Goal: Transaction & Acquisition: Purchase product/service

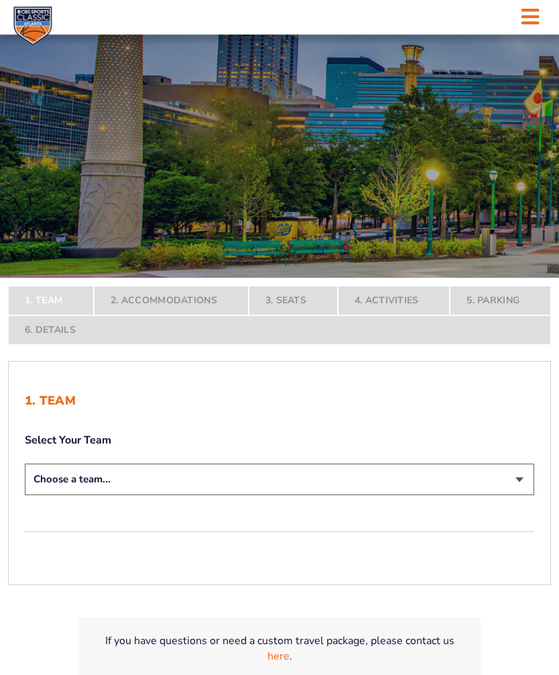
scroll to position [78, 0]
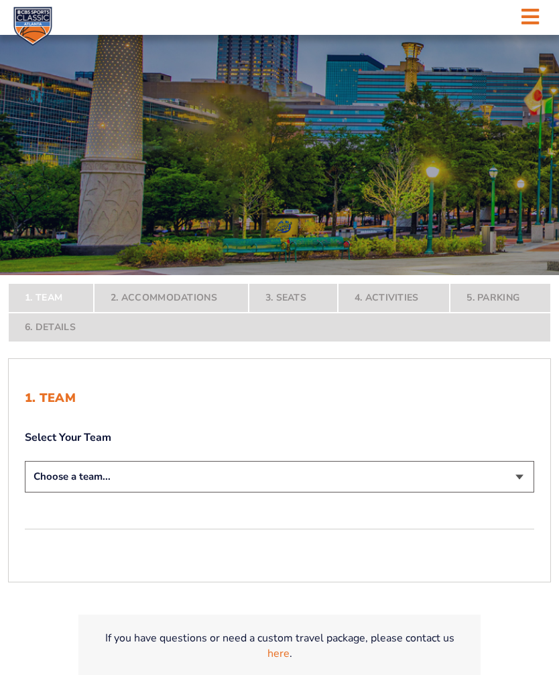
click at [523, 492] on select "Choose a team... [US_STATE] Wildcats [US_STATE] State Buckeyes [US_STATE] Tar H…" at bounding box center [280, 477] width 510 height 32
select select "12956"
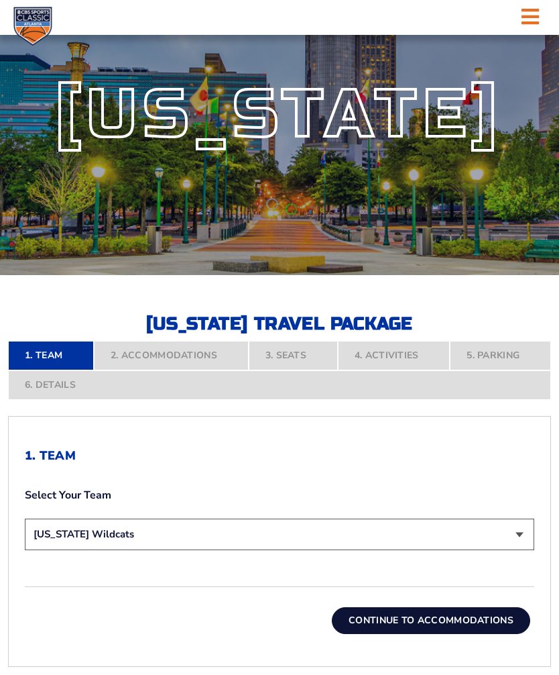
click at [441, 632] on button "Continue To Accommodations" at bounding box center [431, 620] width 199 height 27
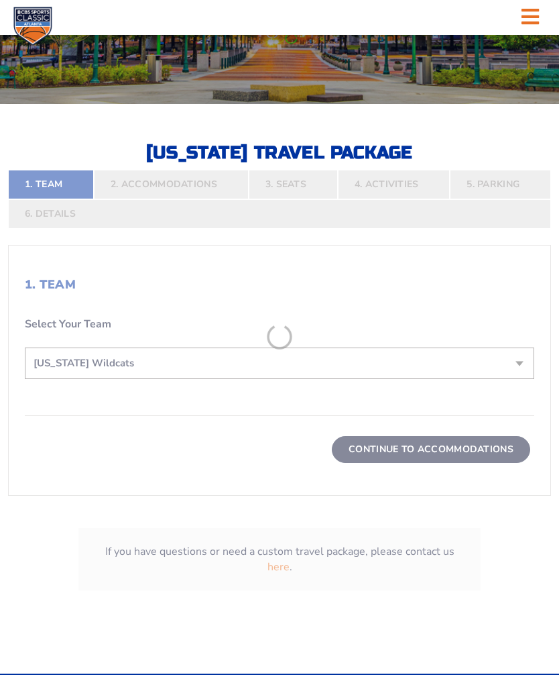
scroll to position [303, 0]
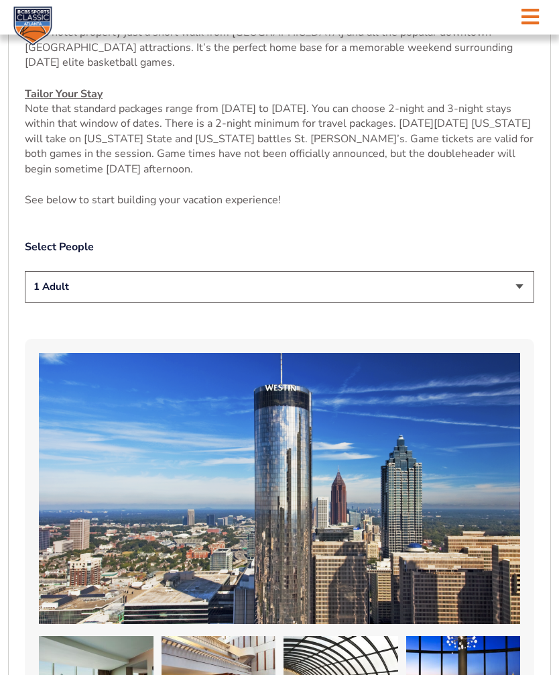
click at [518, 300] on select "1 Adult 2 Adults 3 Adults 4 Adults 2 Adults + 1 Child 2 Adults + 2 Children 2 A…" at bounding box center [280, 288] width 510 height 32
select select "3 Adults"
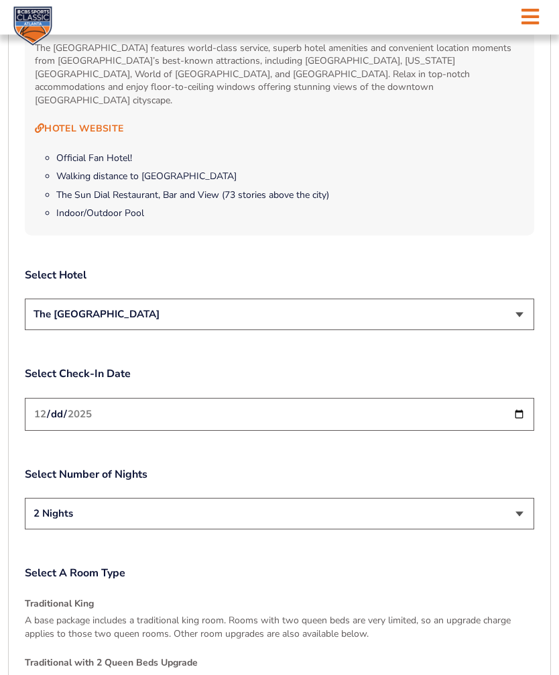
scroll to position [1397, 0]
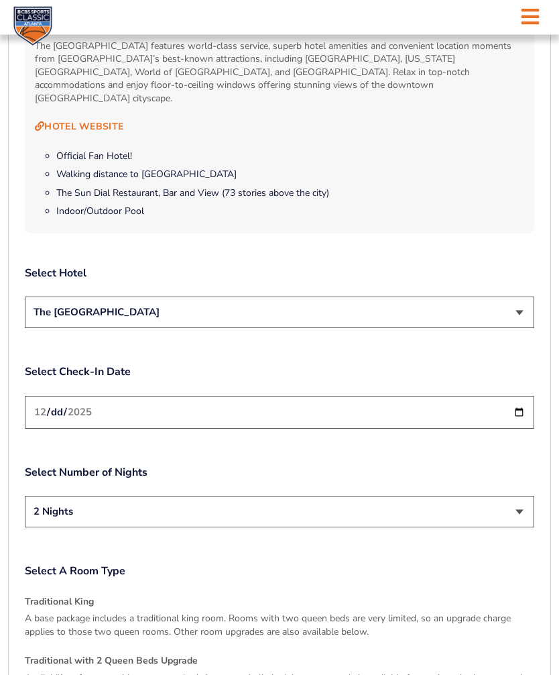
click at [518, 314] on select "The [GEOGRAPHIC_DATA]" at bounding box center [280, 313] width 510 height 32
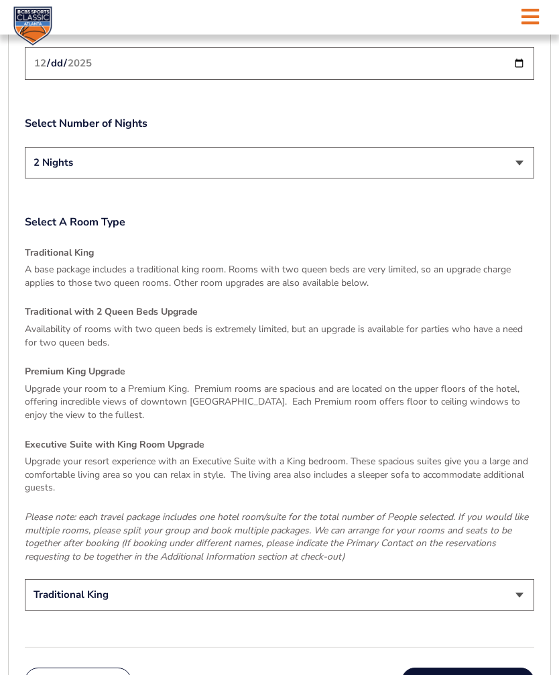
scroll to position [1747, 0]
click at [508, 323] on p "Availability of rooms with two queen beds is extremely limited, but an upgrade …" at bounding box center [280, 335] width 510 height 26
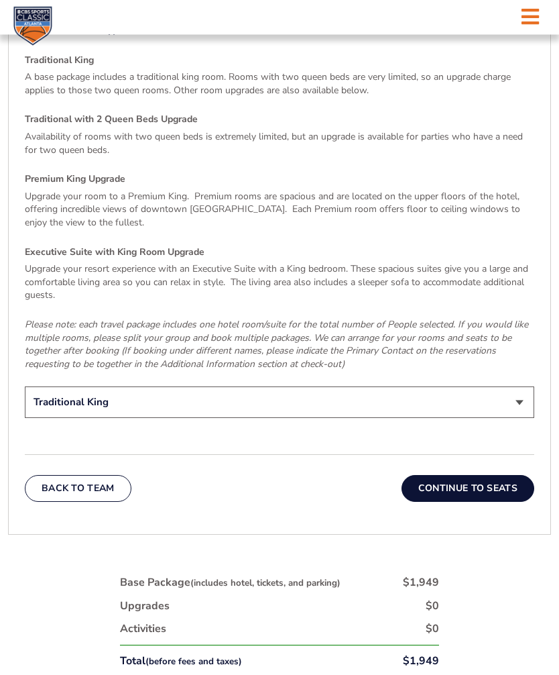
scroll to position [1957, 0]
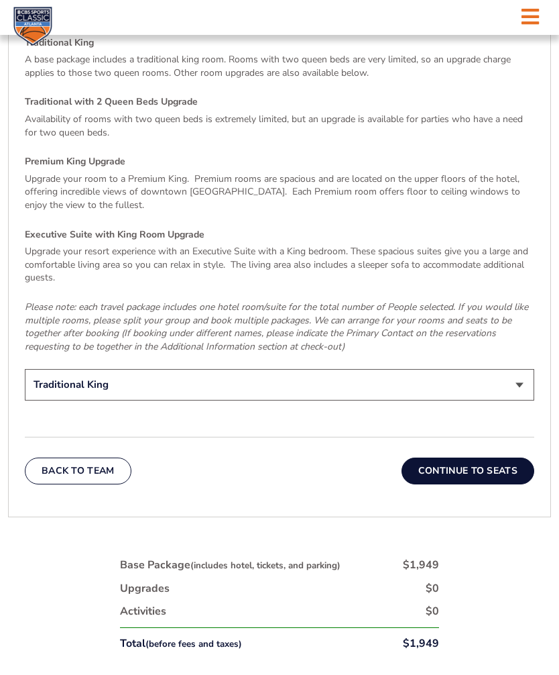
click at [518, 369] on select "Traditional King Traditional with 2 Queen Beds Upgrade (+$45 per night) Premium…" at bounding box center [280, 385] width 510 height 32
select select "Traditional with 2 Queen Beds Upgrade"
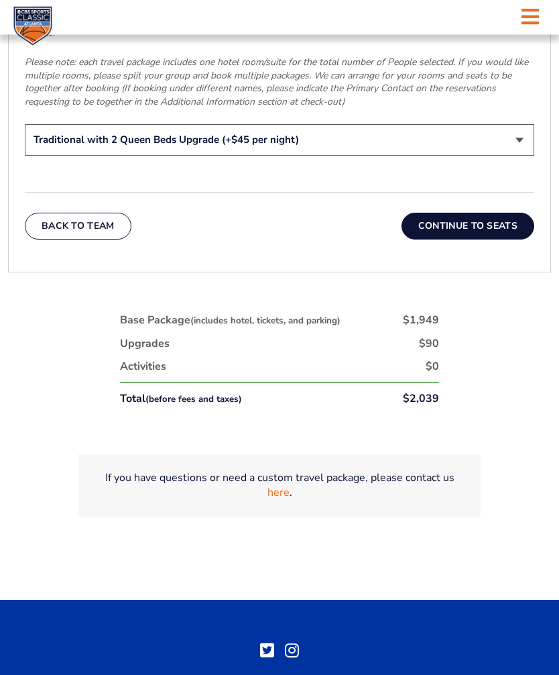
scroll to position [2202, 0]
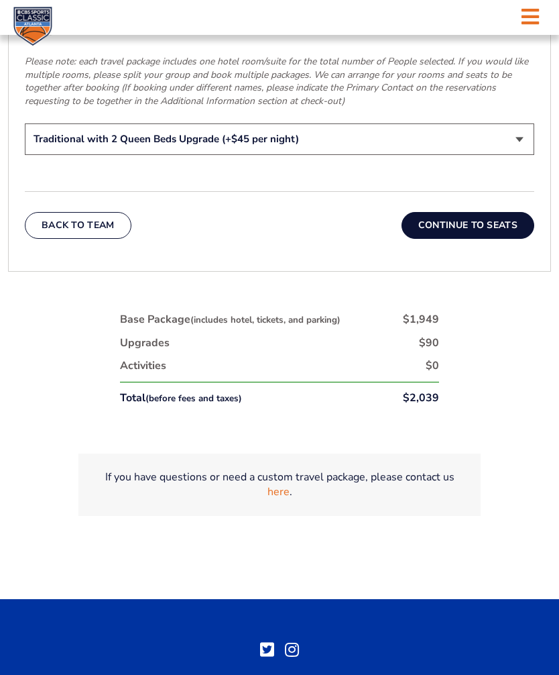
click at [472, 215] on button "Continue To Seats" at bounding box center [468, 225] width 133 height 27
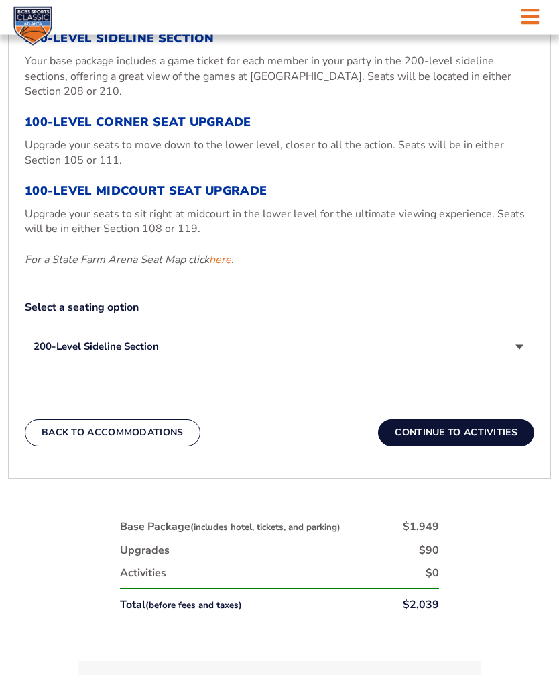
scroll to position [534, 0]
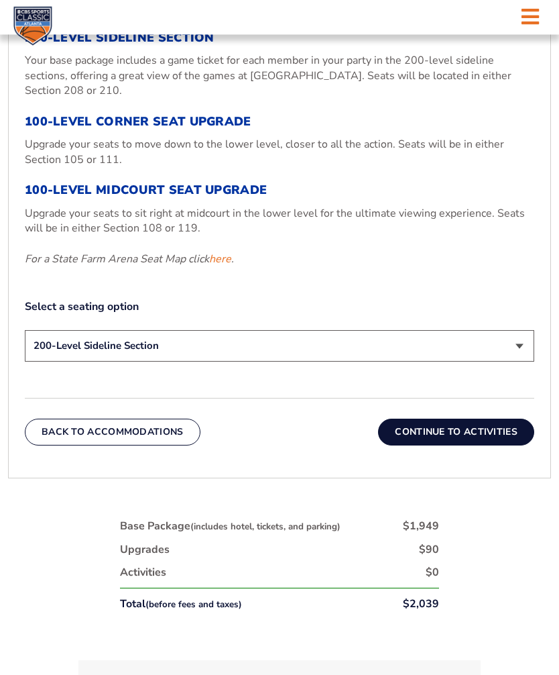
click at [518, 360] on select "200-Level Sideline Section 100-Level Corner Seat Upgrade (+$120 per person) 100…" at bounding box center [280, 347] width 510 height 32
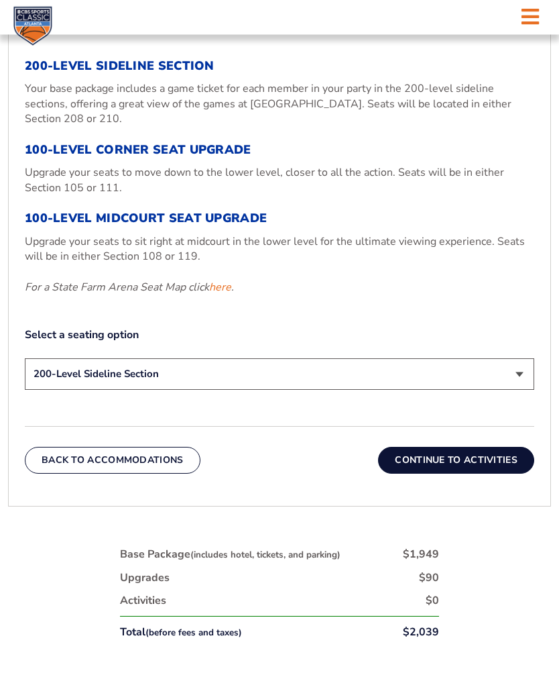
scroll to position [516, 0]
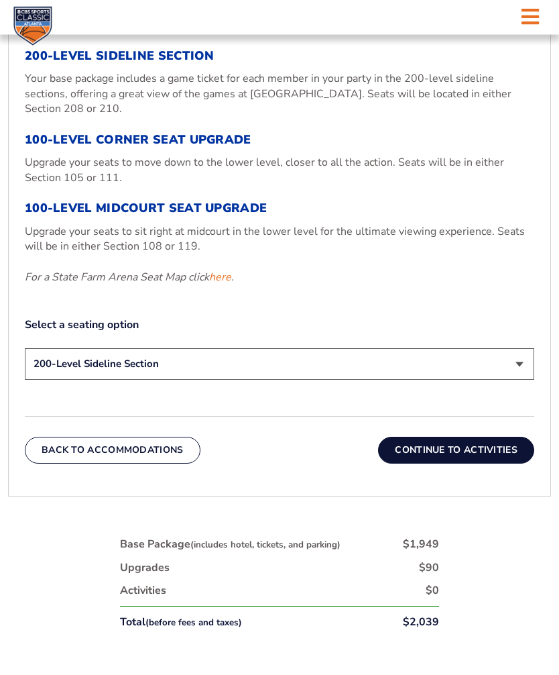
click at [516, 376] on select "200-Level Sideline Section 100-Level Corner Seat Upgrade (+$120 per person) 100…" at bounding box center [280, 365] width 510 height 32
select select "100-Level Corner Seat Upgrade"
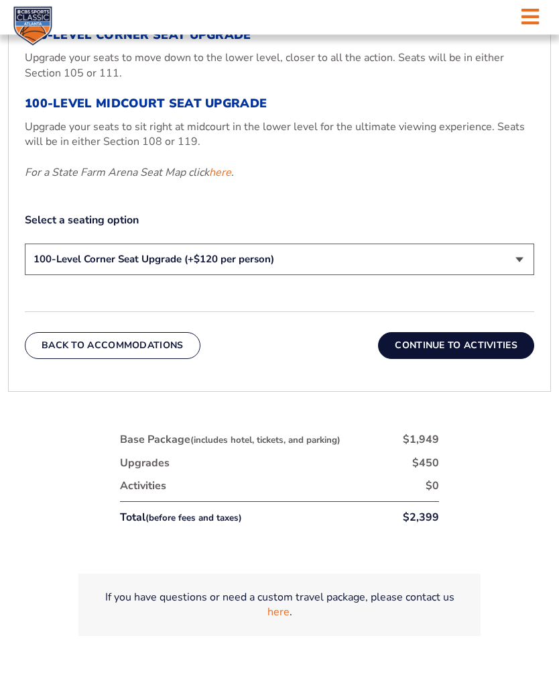
scroll to position [626, 0]
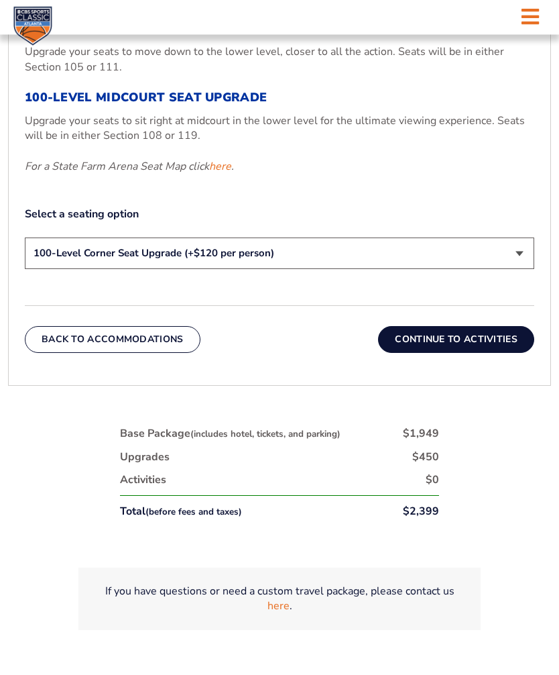
click at [492, 352] on button "Continue To Activities" at bounding box center [456, 340] width 156 height 27
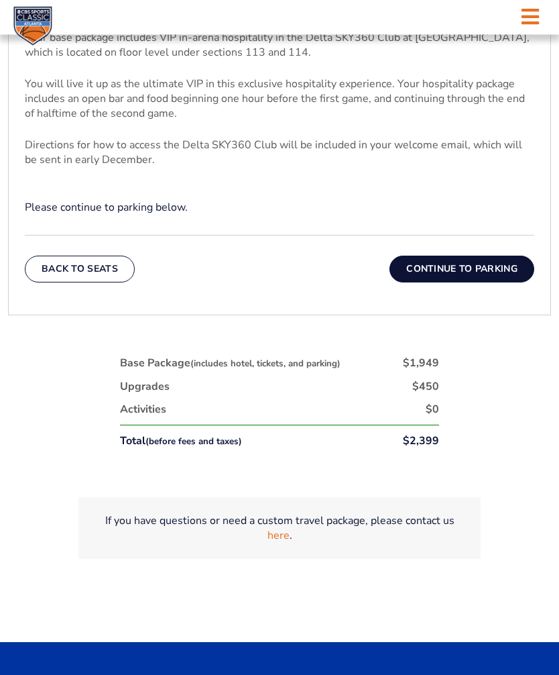
scroll to position [535, 0]
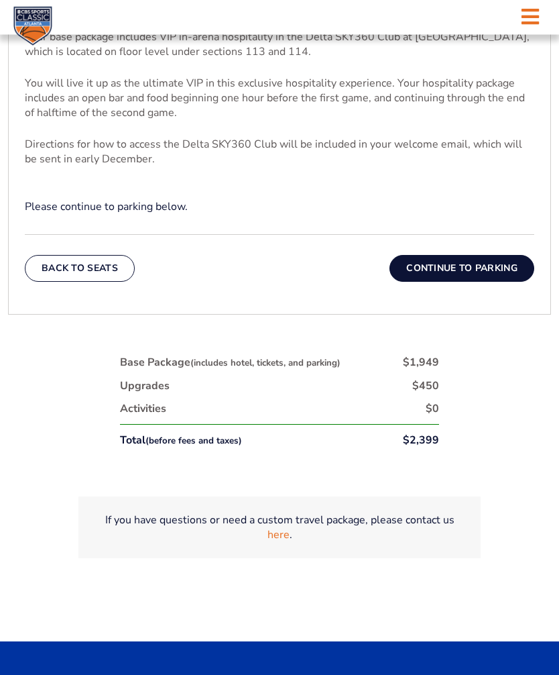
click at [73, 282] on button "Back To Seats" at bounding box center [80, 269] width 110 height 27
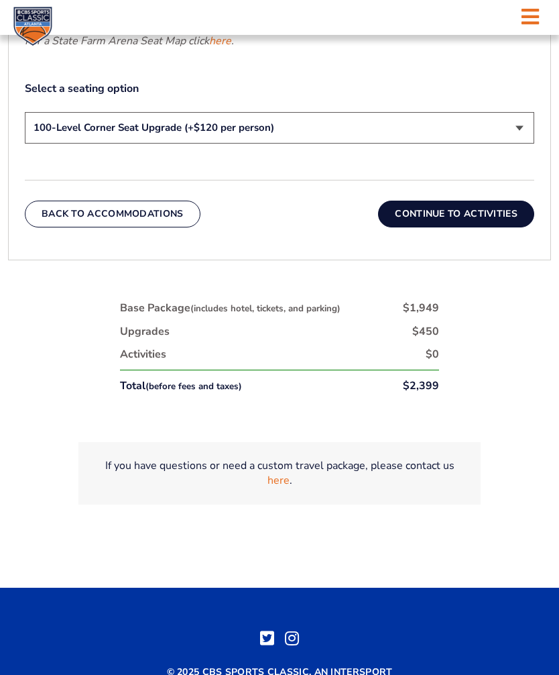
scroll to position [751, 0]
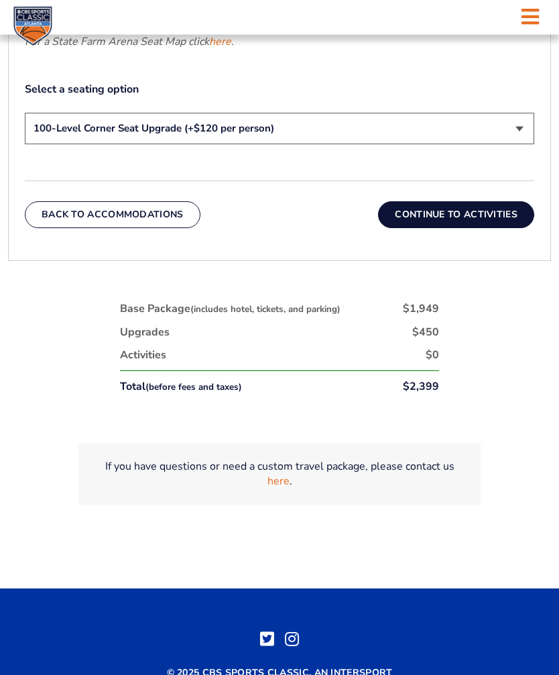
click at [504, 229] on button "Continue To Activities" at bounding box center [456, 215] width 156 height 27
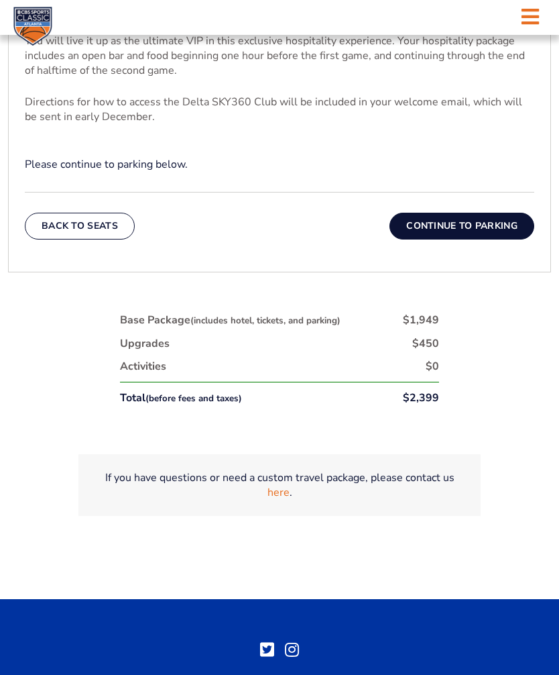
scroll to position [589, 0]
click at [504, 240] on button "Continue To Parking" at bounding box center [462, 226] width 145 height 27
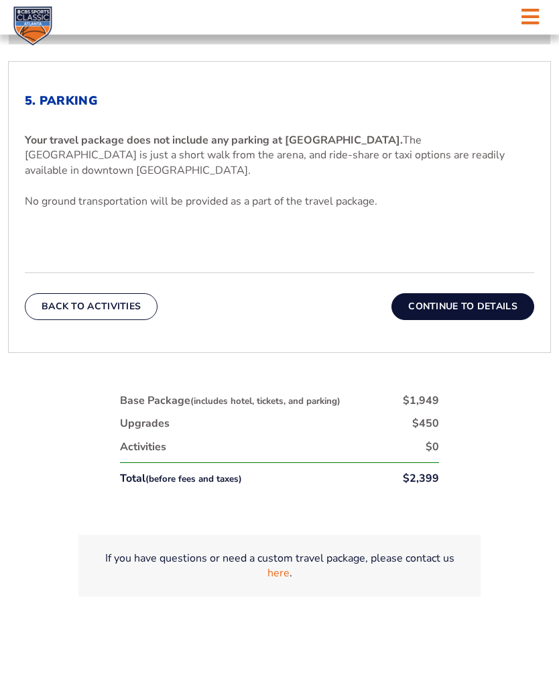
scroll to position [439, 0]
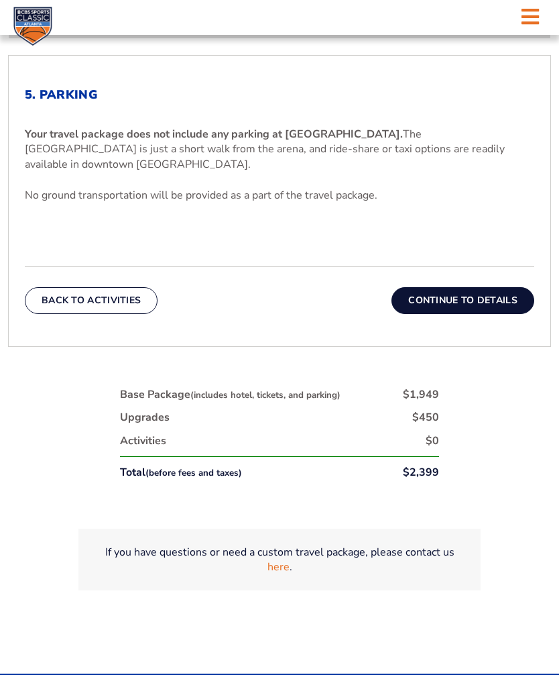
click at [490, 303] on button "Continue To Details" at bounding box center [463, 300] width 143 height 27
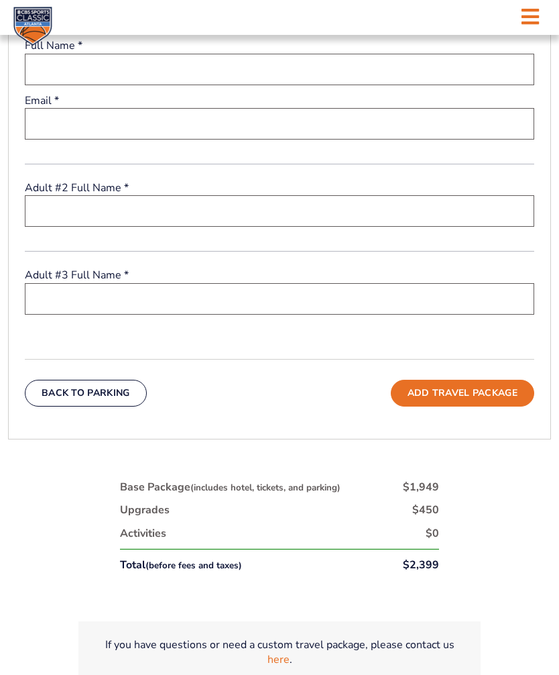
scroll to position [553, 0]
click at [0, 293] on html "Ticket Info News FAQ More Yearly Results Contact Travel Packages Travel Package…" at bounding box center [279, 197] width 559 height 1500
click at [75, 217] on input "text" at bounding box center [280, 213] width 510 height 32
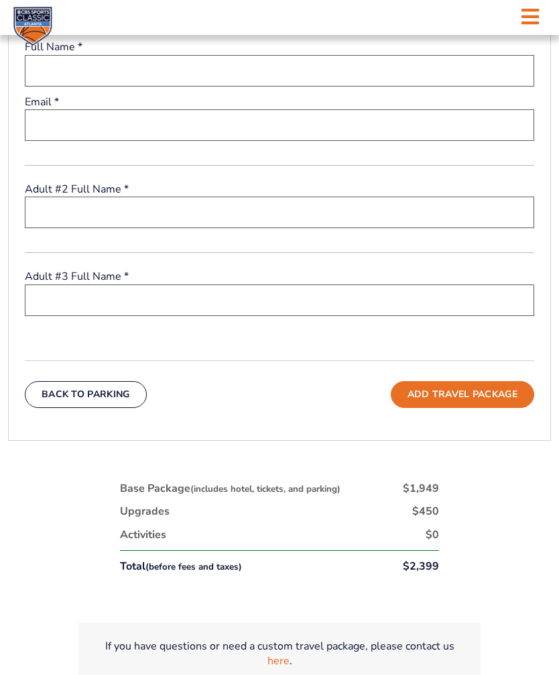
click at [97, 228] on input "text" at bounding box center [280, 213] width 510 height 32
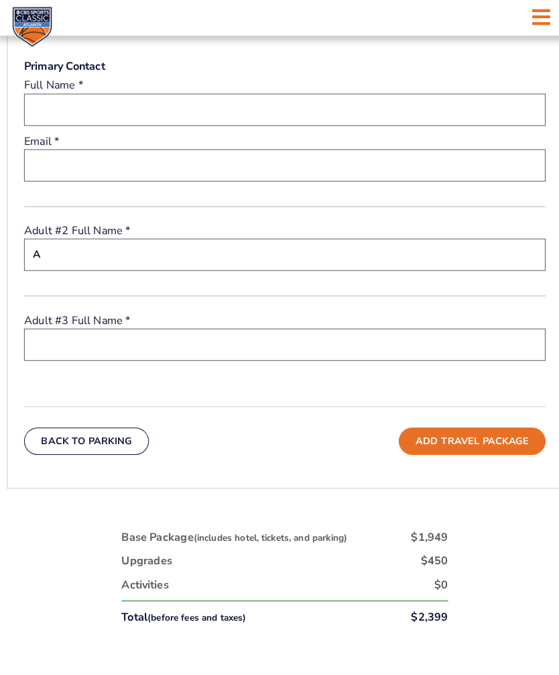
scroll to position [506, 0]
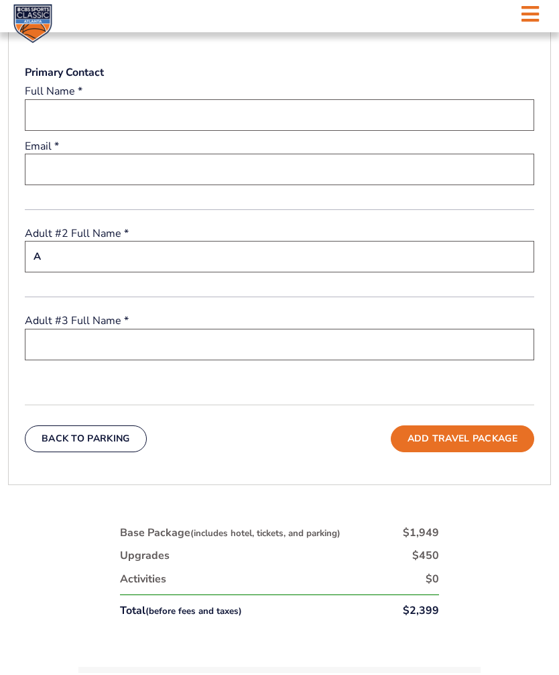
type input "A"
click at [9, 321] on div "6. Info Primary Contact Full Name * Email * Adult #2 Full Name * A Adult #3 Ful…" at bounding box center [280, 238] width 542 height 466
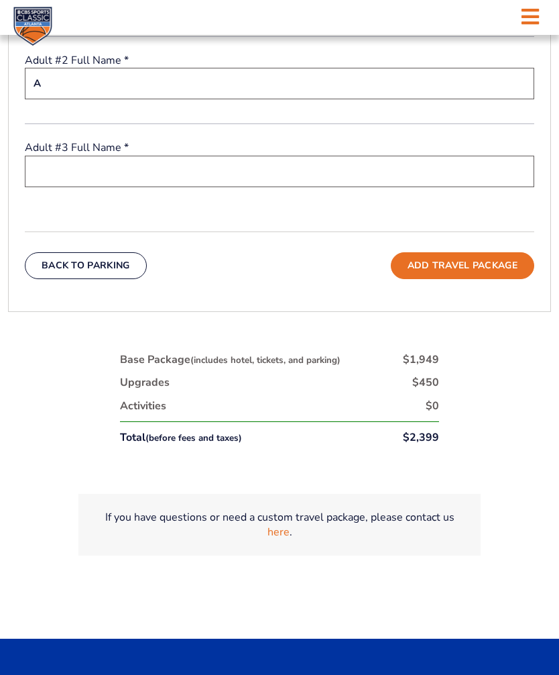
scroll to position [673, 0]
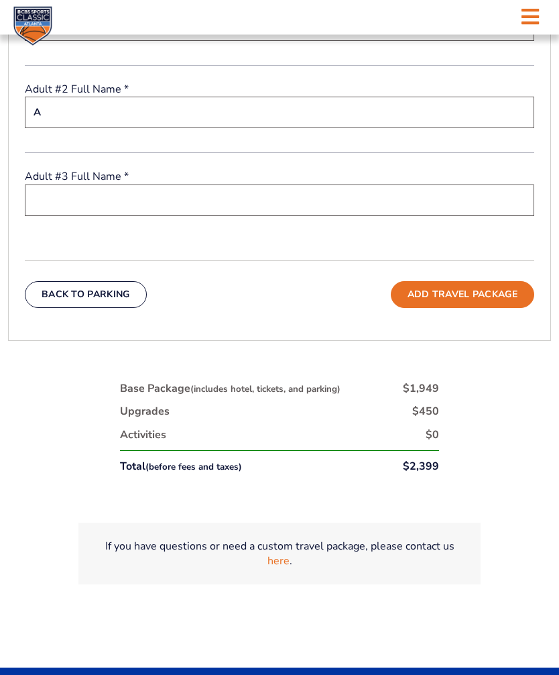
click at [491, 309] on button "Add Travel Package" at bounding box center [463, 295] width 144 height 27
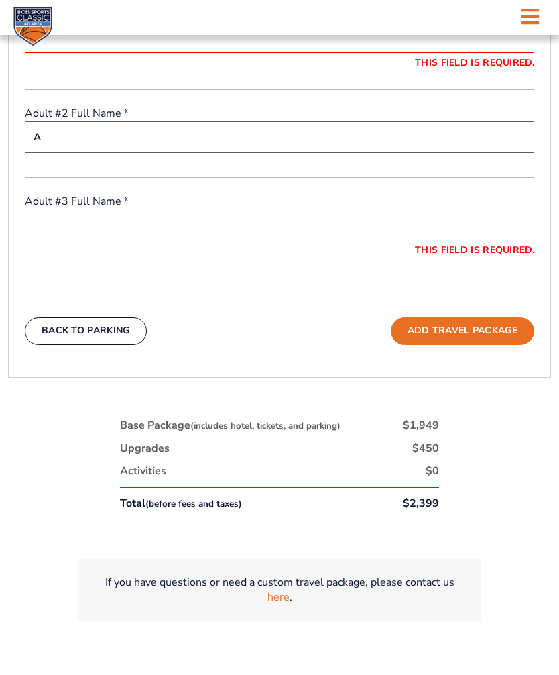
scroll to position [413, 0]
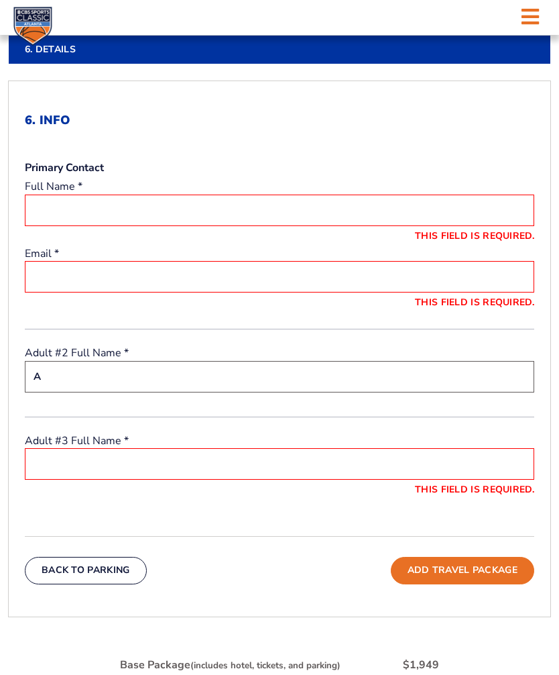
click at [498, 166] on div "6. Info Primary Contact Full Name * This field is required. Email * This field …" at bounding box center [280, 314] width 510 height 402
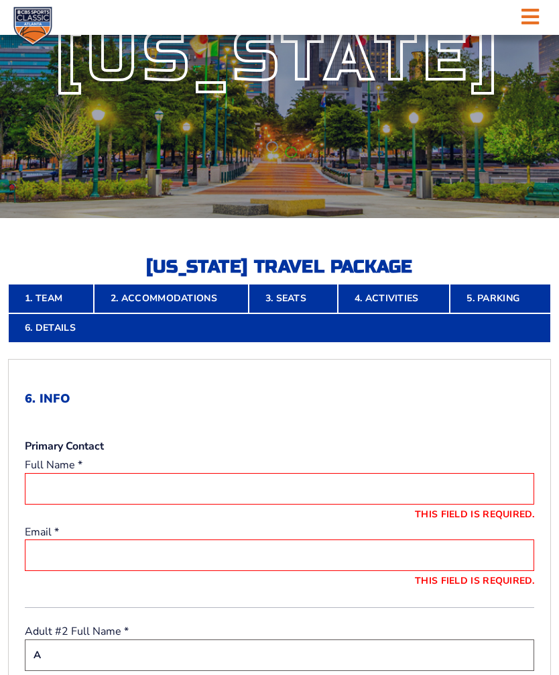
scroll to position [134, 0]
click at [62, 343] on nav "1. Team 2. Accommodations 3. Seats 4. Activities 5. Parking 6. Details" at bounding box center [279, 313] width 543 height 59
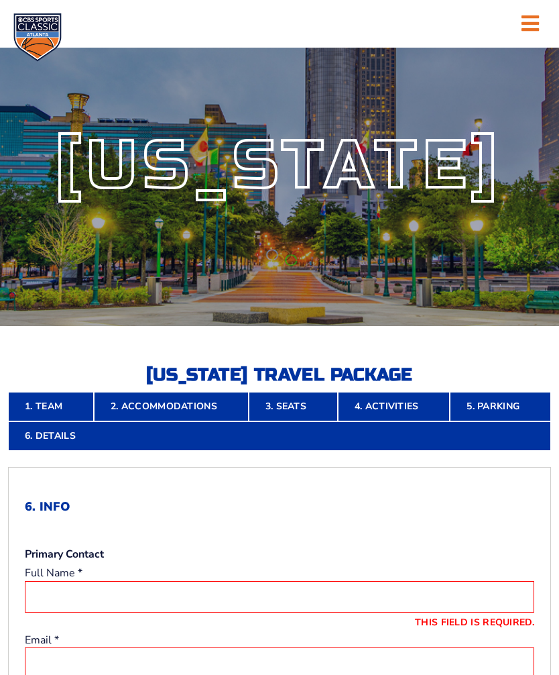
scroll to position [0, 0]
